Goal: Use online tool/utility: Utilize a website feature to perform a specific function

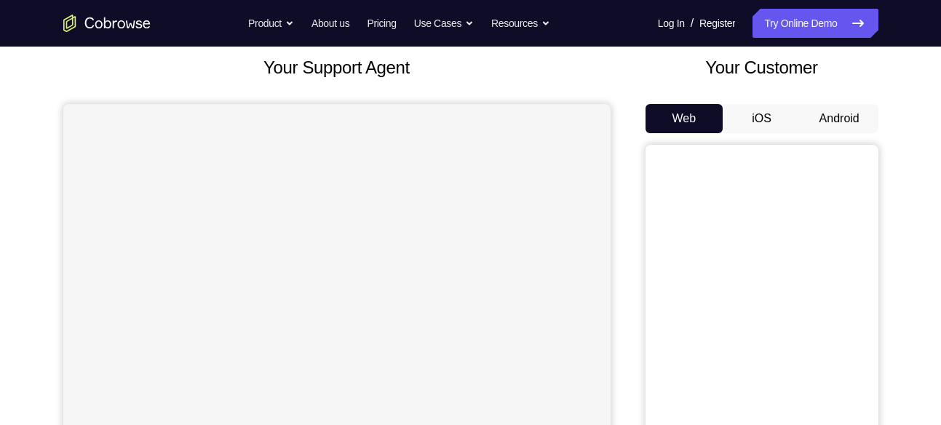
click at [850, 124] on button "Android" at bounding box center [840, 118] width 78 height 29
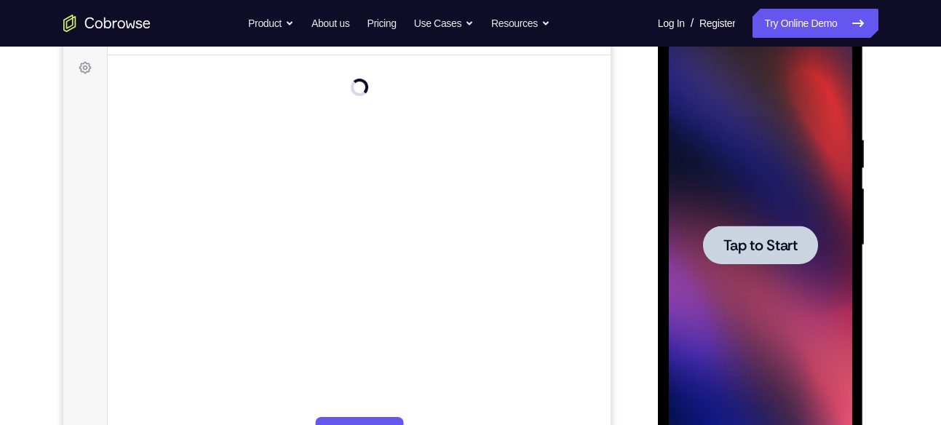
click at [748, 268] on div at bounding box center [760, 245] width 183 height 408
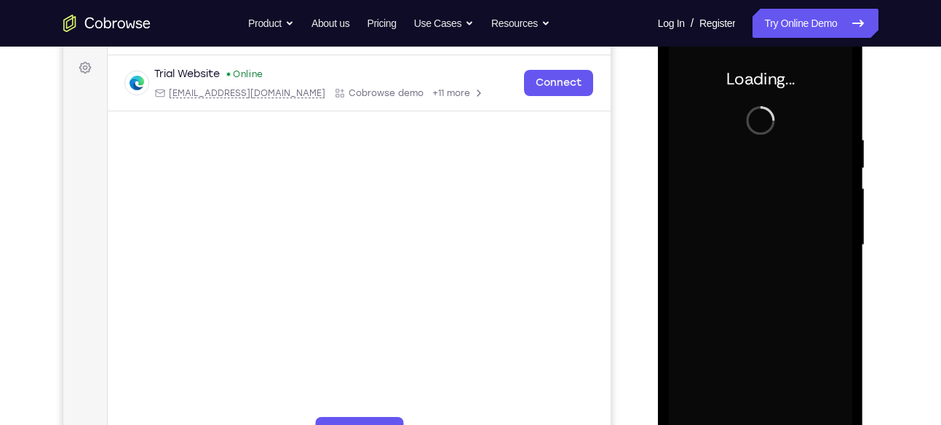
scroll to position [144, 0]
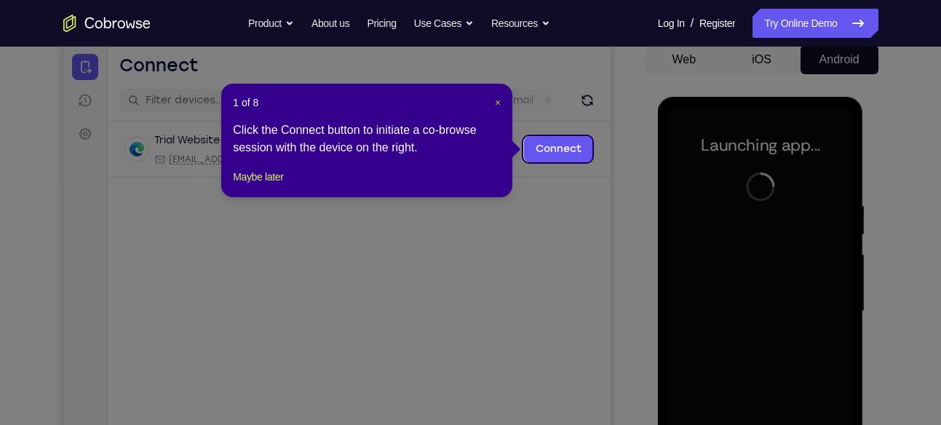
drag, startPoint x: 496, startPoint y: 103, endPoint x: 534, endPoint y: 87, distance: 40.8
click at [496, 103] on span "×" at bounding box center [498, 103] width 6 height 12
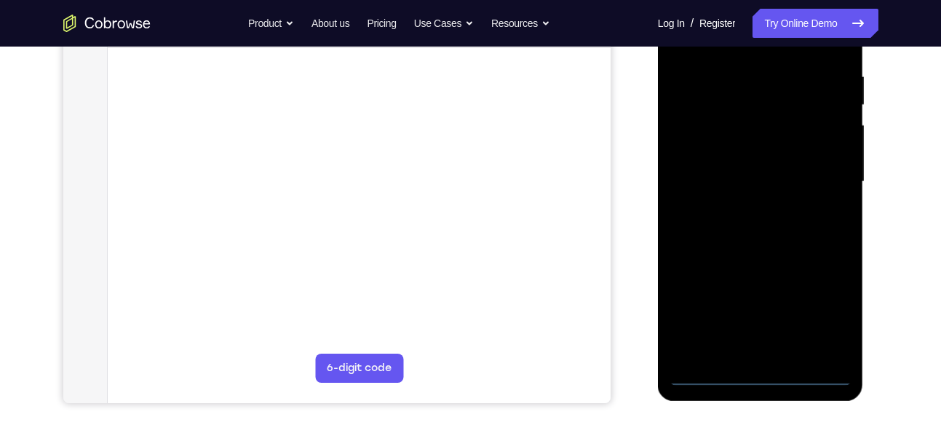
scroll to position [278, 0]
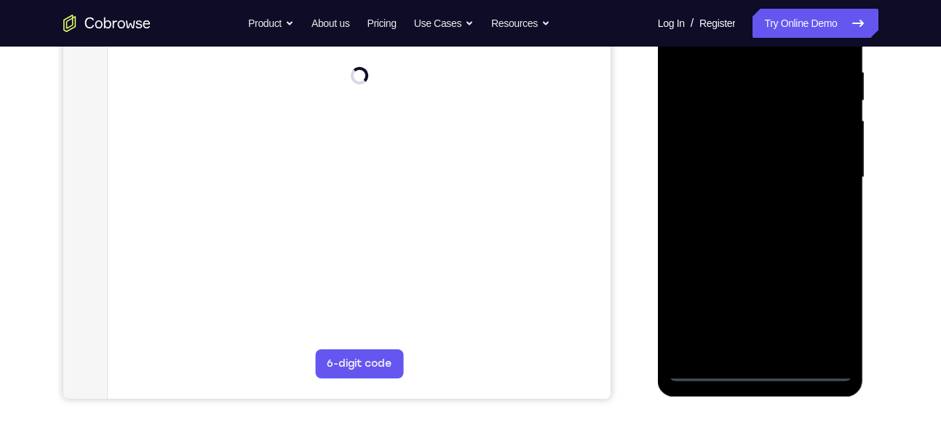
click at [761, 370] on div at bounding box center [760, 178] width 183 height 408
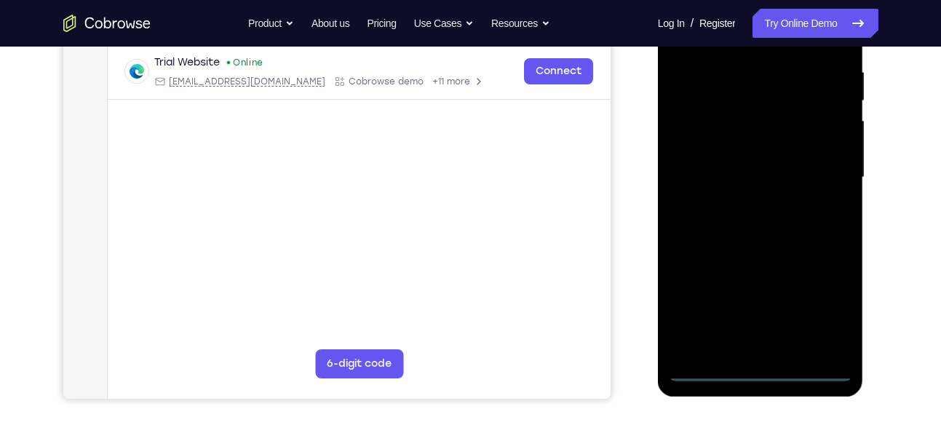
click at [819, 314] on div at bounding box center [760, 178] width 183 height 408
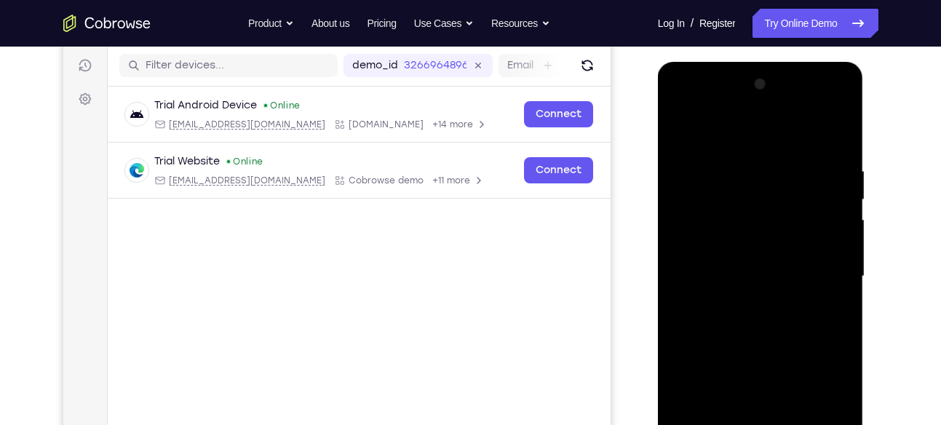
scroll to position [180, 0]
click at [723, 144] on div at bounding box center [760, 276] width 183 height 408
click at [697, 235] on div at bounding box center [760, 276] width 183 height 408
click at [721, 274] on div at bounding box center [760, 276] width 183 height 408
click at [692, 253] on div at bounding box center [760, 276] width 183 height 408
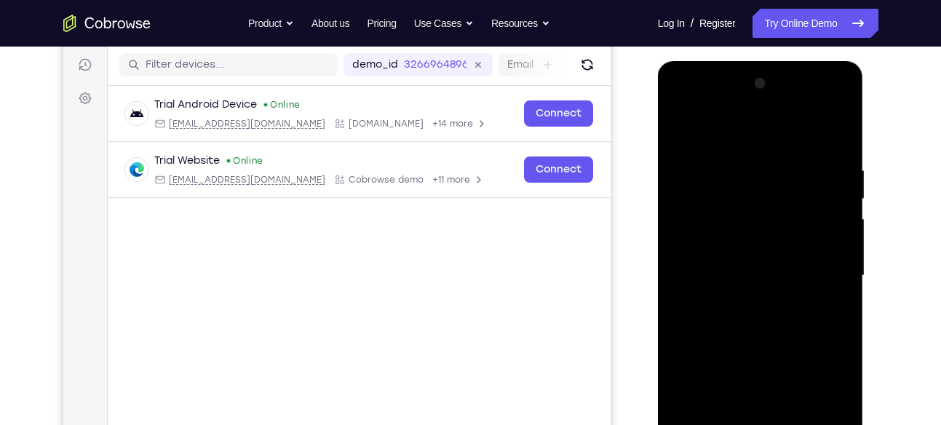
click at [708, 288] on div at bounding box center [760, 276] width 183 height 408
click at [799, 172] on div at bounding box center [760, 276] width 183 height 408
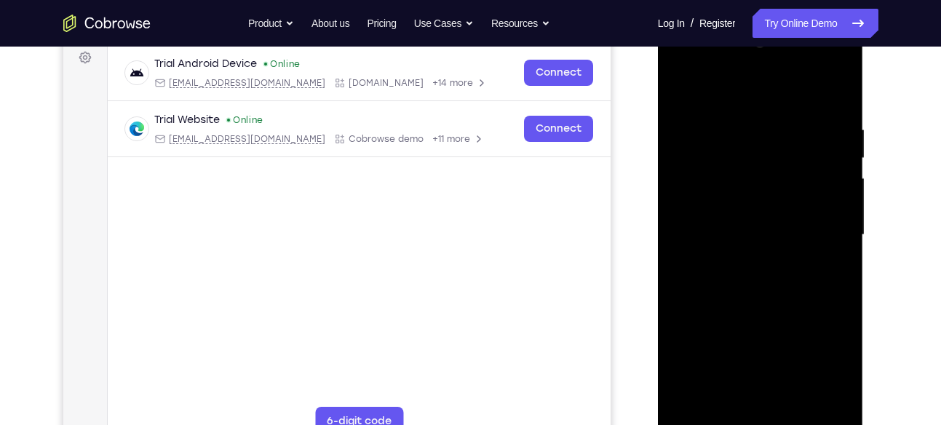
scroll to position [224, 0]
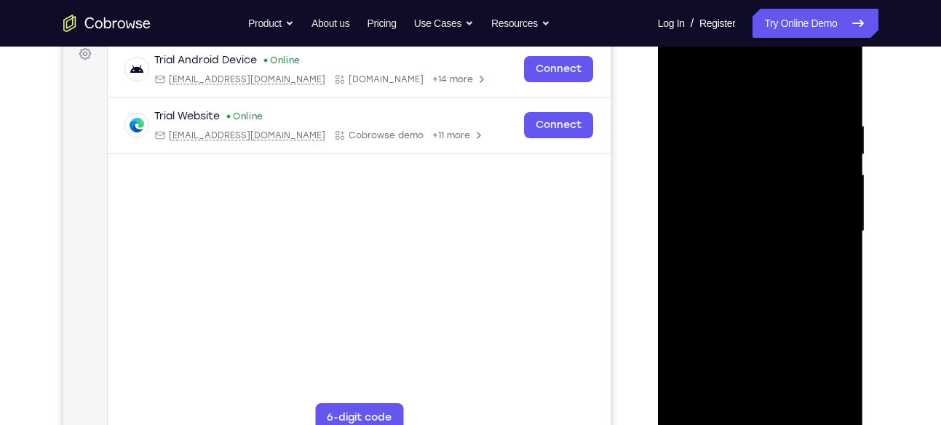
click at [773, 299] on div at bounding box center [760, 232] width 183 height 408
click at [790, 181] on div at bounding box center [760, 232] width 183 height 408
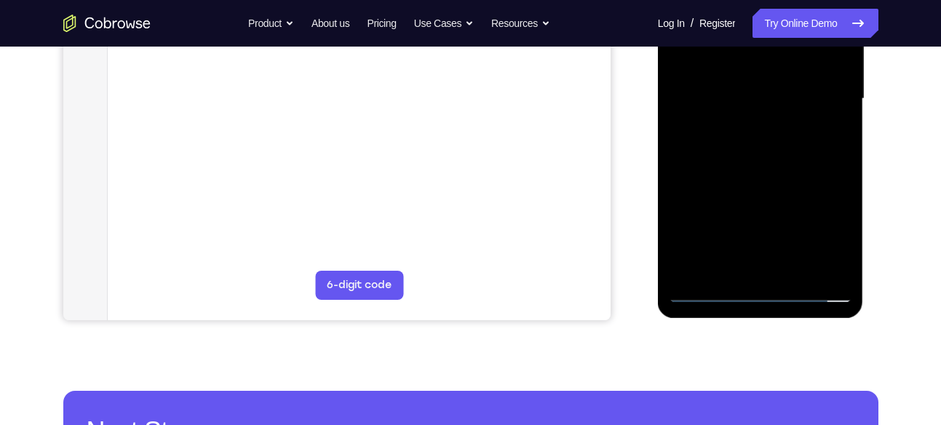
scroll to position [357, 0]
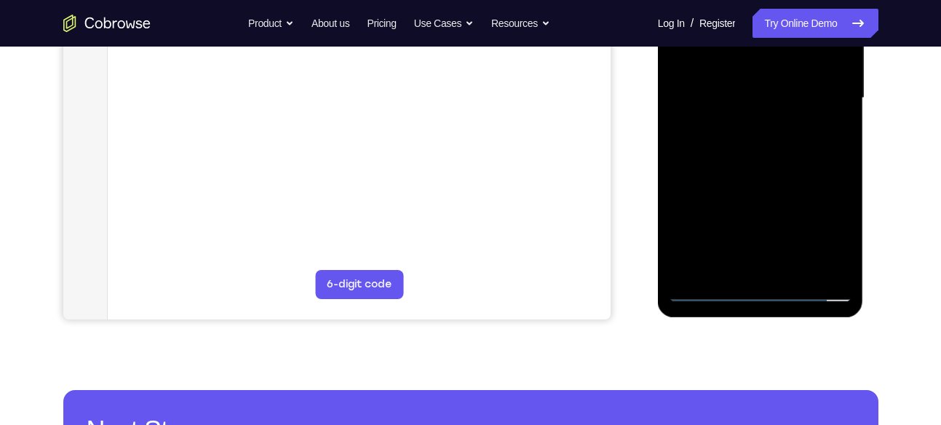
drag, startPoint x: 757, startPoint y: 181, endPoint x: 749, endPoint y: 75, distance: 105.9
click at [749, 75] on div at bounding box center [760, 98] width 183 height 408
drag, startPoint x: 754, startPoint y: 245, endPoint x: 740, endPoint y: 90, distance: 155.7
click at [740, 90] on div at bounding box center [760, 98] width 183 height 408
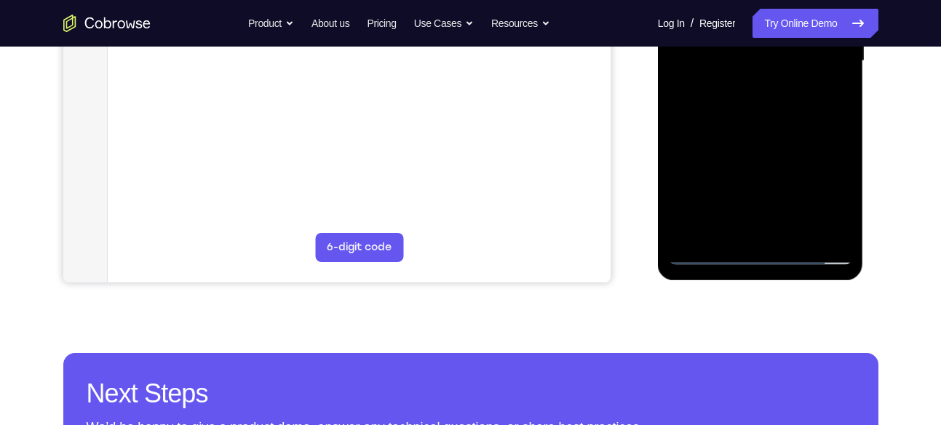
scroll to position [400, 0]
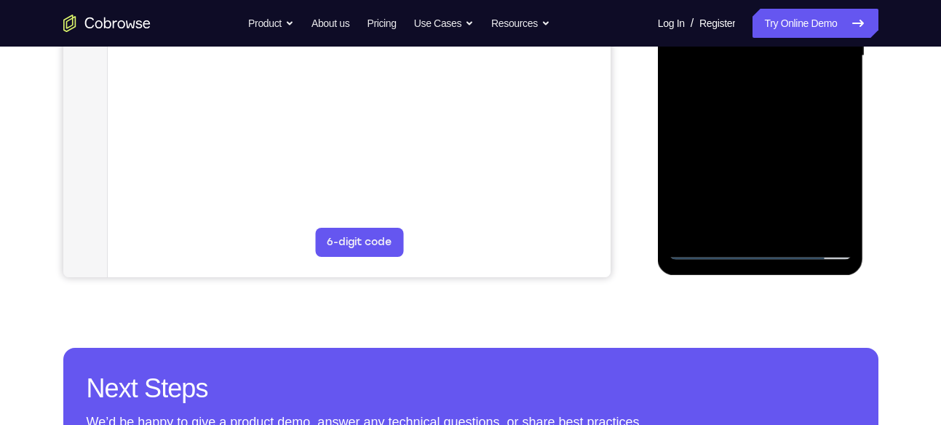
click at [758, 250] on div at bounding box center [760, 56] width 183 height 408
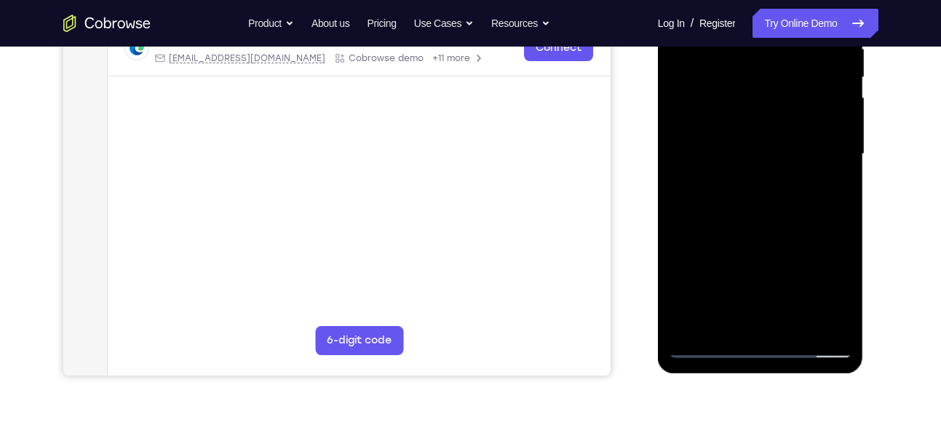
scroll to position [315, 0]
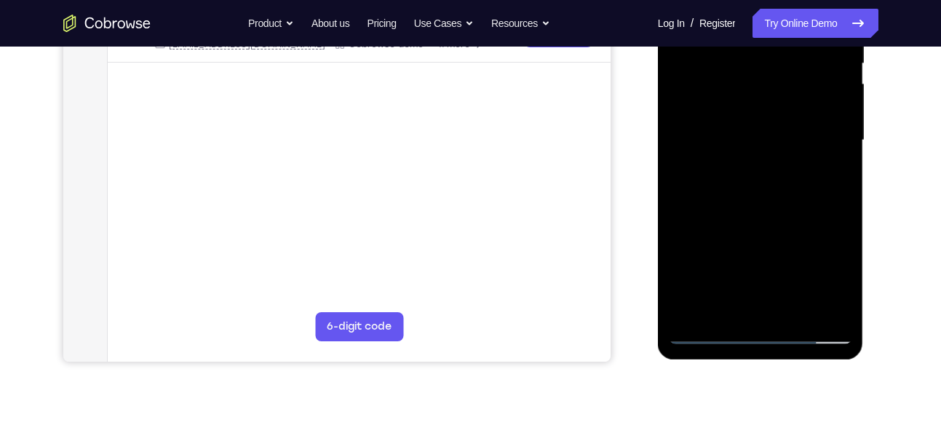
click at [805, 334] on div at bounding box center [760, 141] width 183 height 408
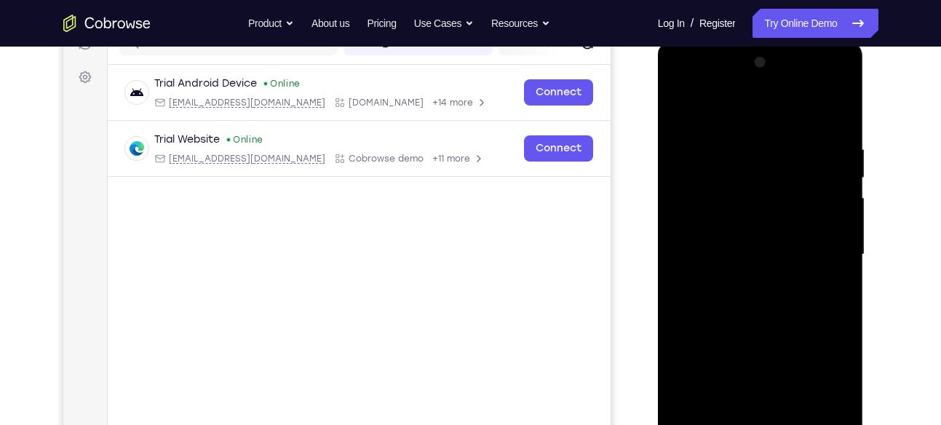
scroll to position [197, 0]
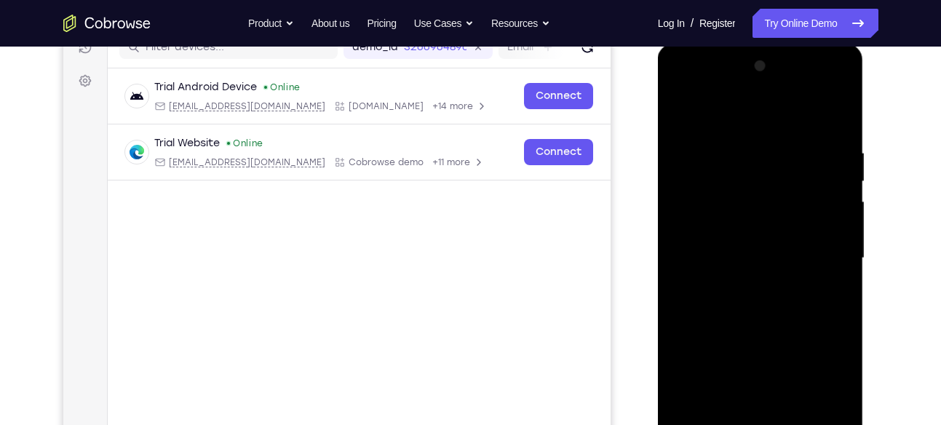
drag, startPoint x: 782, startPoint y: 296, endPoint x: 729, endPoint y: -26, distance: 326.1
click at [729, 44] on html "Online web based iOS Simulators and Android Emulators. Run iPhone, iPad, Mobile…" at bounding box center [761, 262] width 207 height 437
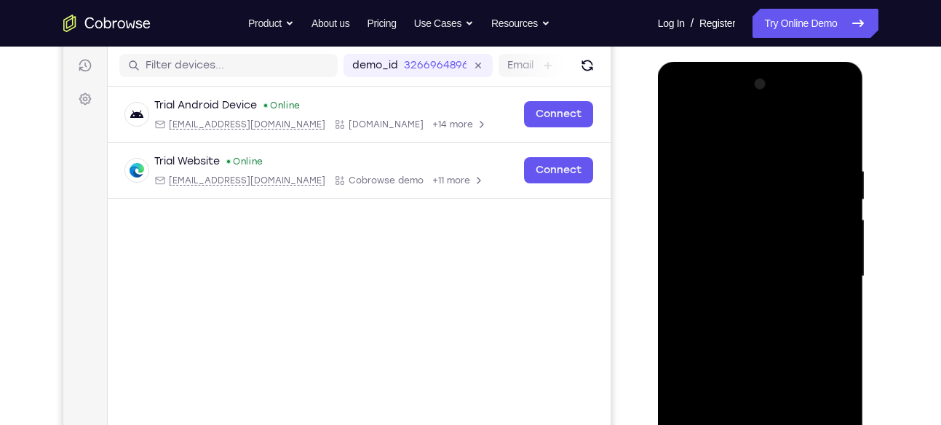
scroll to position [178, 0]
drag, startPoint x: 769, startPoint y: 228, endPoint x: 750, endPoint y: 11, distance: 217.8
click at [750, 63] on html "Online web based iOS Simulators and Android Emulators. Run iPhone, iPad, Mobile…" at bounding box center [761, 281] width 207 height 437
click at [764, 239] on div at bounding box center [760, 278] width 183 height 408
click at [759, 245] on div at bounding box center [760, 278] width 183 height 408
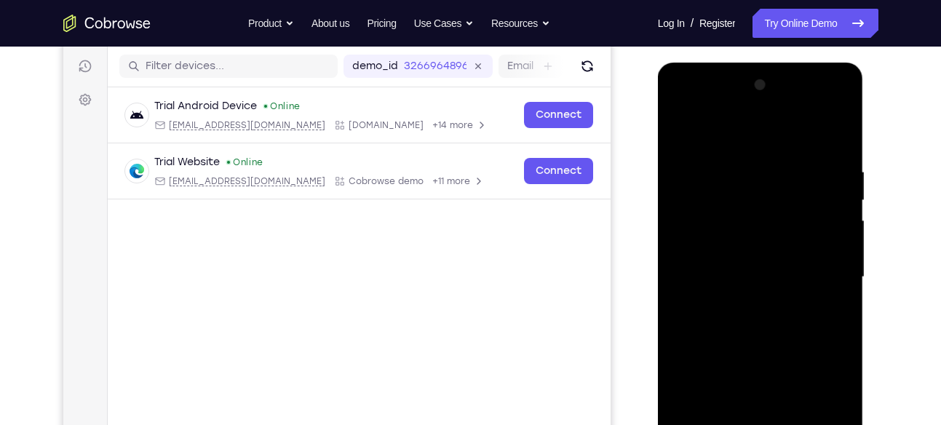
click at [759, 245] on div at bounding box center [760, 278] width 183 height 408
click at [813, 97] on div at bounding box center [760, 278] width 183 height 408
click at [839, 131] on div at bounding box center [760, 278] width 183 height 408
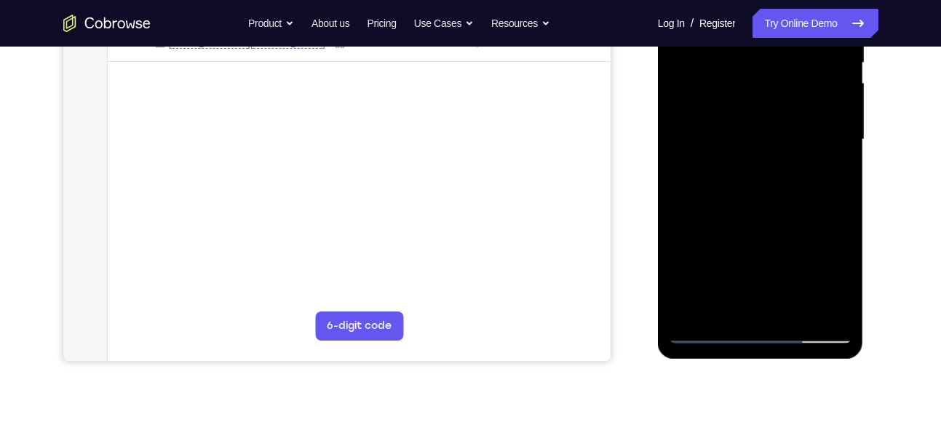
scroll to position [317, 0]
click at [751, 327] on div at bounding box center [760, 138] width 183 height 408
